Goal: Task Accomplishment & Management: Manage account settings

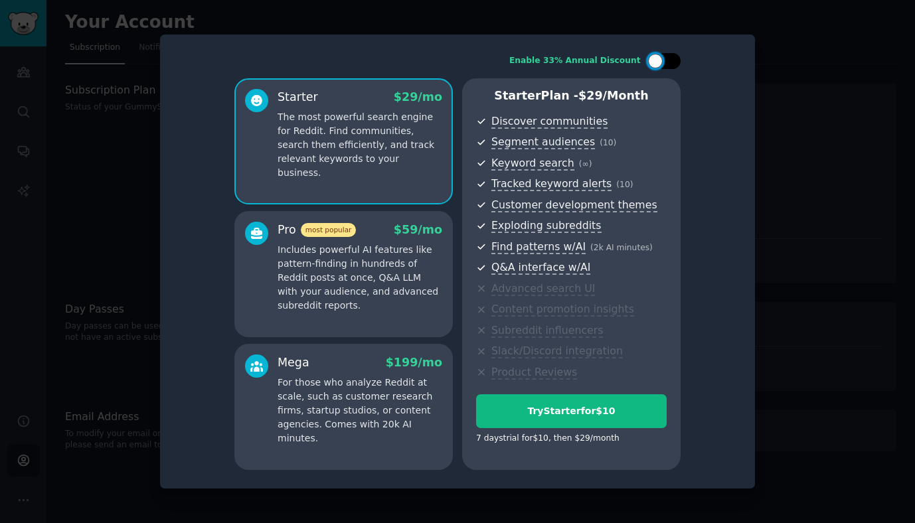
click at [666, 62] on div at bounding box center [664, 61] width 33 height 16
click at [658, 62] on icon at bounding box center [656, 61] width 7 height 7
checkbox input "false"
click at [255, 266] on div at bounding box center [256, 267] width 23 height 91
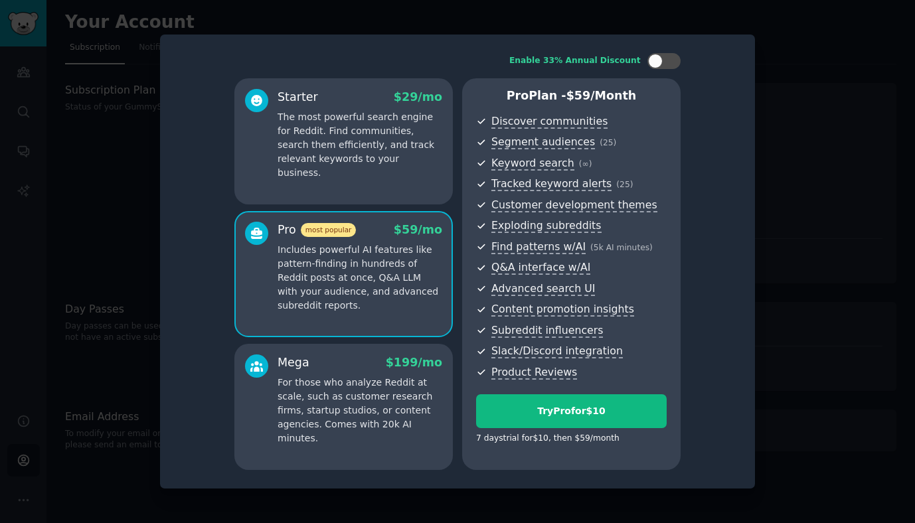
click at [319, 369] on div "Mega $ 199 /mo" at bounding box center [360, 363] width 165 height 17
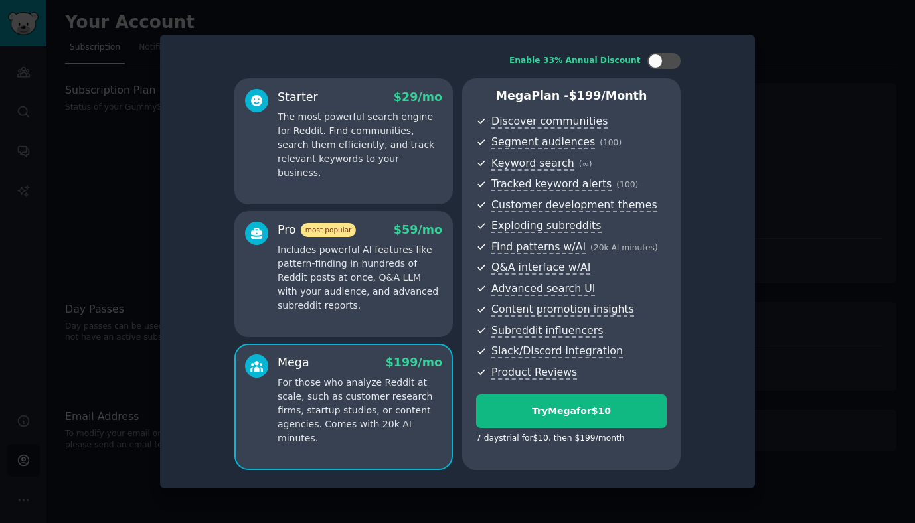
click at [857, 68] on div at bounding box center [457, 261] width 915 height 523
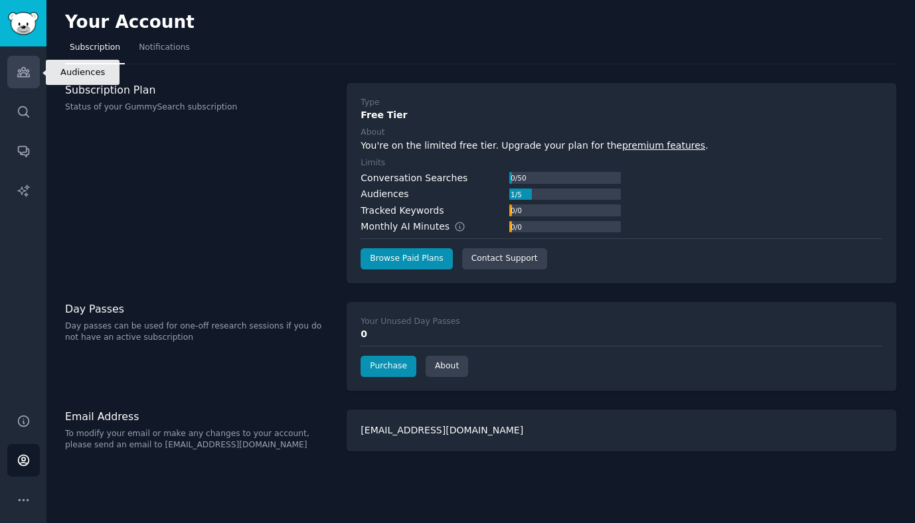
click at [25, 68] on icon "Sidebar" at bounding box center [23, 72] width 12 height 9
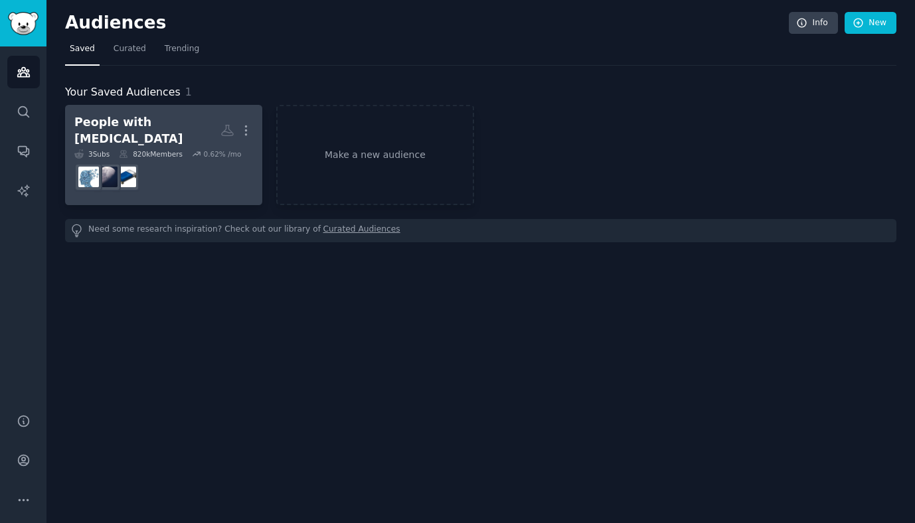
click at [183, 120] on div "People with [MEDICAL_DATA]" at bounding box center [147, 130] width 146 height 33
